Goal: Information Seeking & Learning: Check status

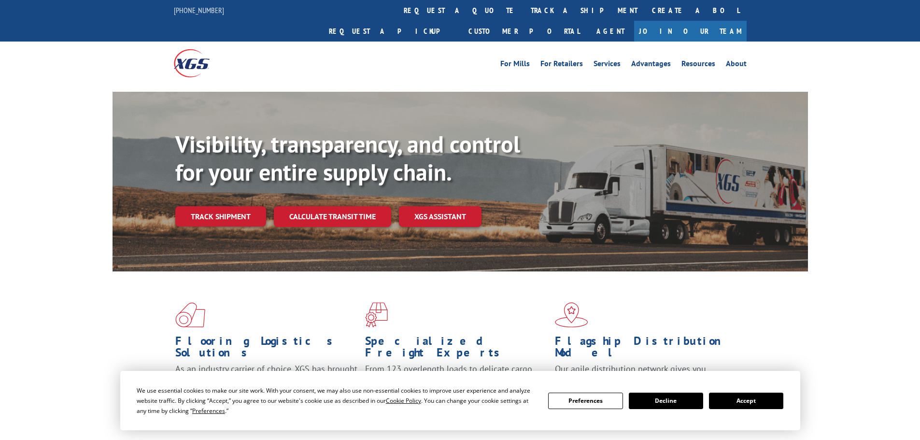
click at [737, 399] on button "Accept" at bounding box center [746, 401] width 74 height 16
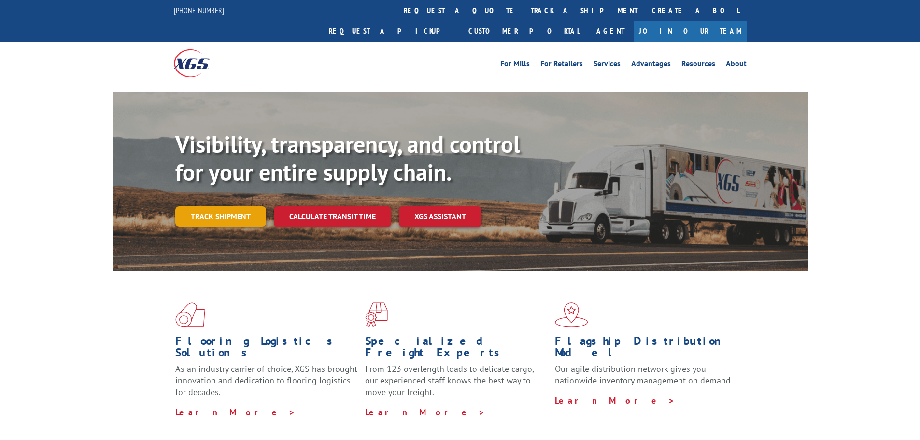
click at [227, 206] on link "Track shipment" at bounding box center [220, 216] width 91 height 20
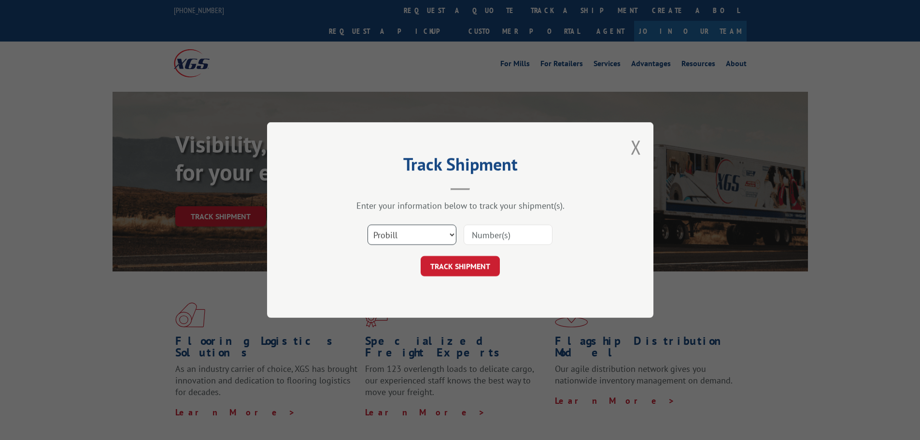
click at [388, 237] on select "Select category... Probill BOL PO" at bounding box center [412, 235] width 89 height 20
select select "po"
click at [368, 225] on select "Select category... Probill BOL PO" at bounding box center [412, 235] width 89 height 20
click at [499, 234] on input at bounding box center [508, 235] width 89 height 20
paste input "04522863"
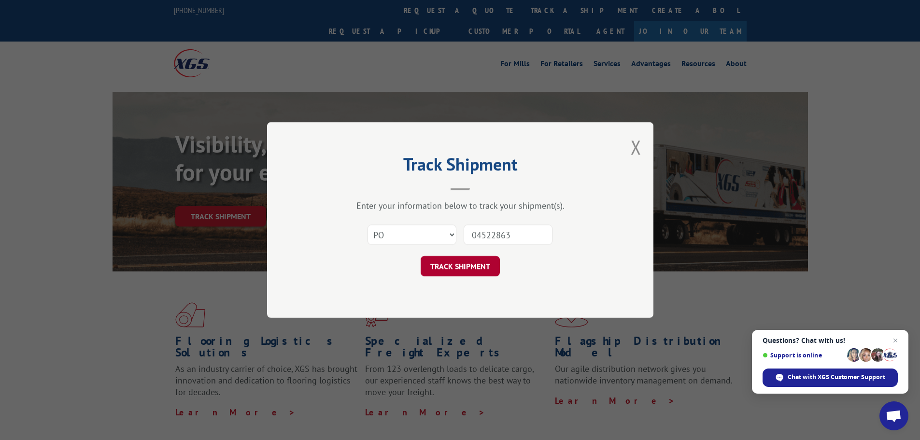
type input "04522863"
click at [465, 263] on button "TRACK SHIPMENT" at bounding box center [460, 266] width 79 height 20
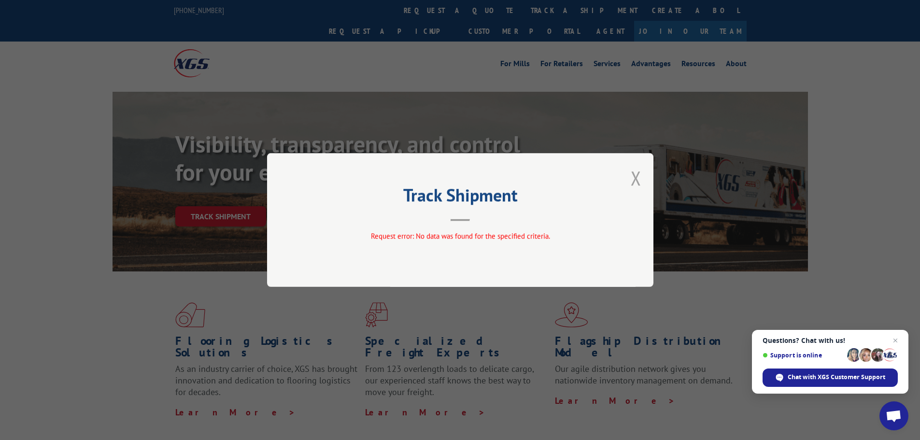
click at [638, 183] on button "Close modal" at bounding box center [636, 178] width 11 height 26
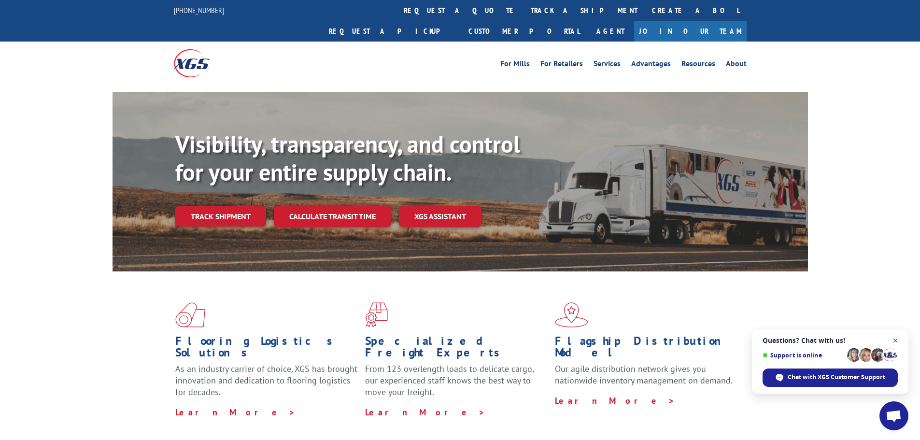
click at [897, 337] on span "Close chat" at bounding box center [896, 341] width 12 height 12
